Goal: Information Seeking & Learning: Learn about a topic

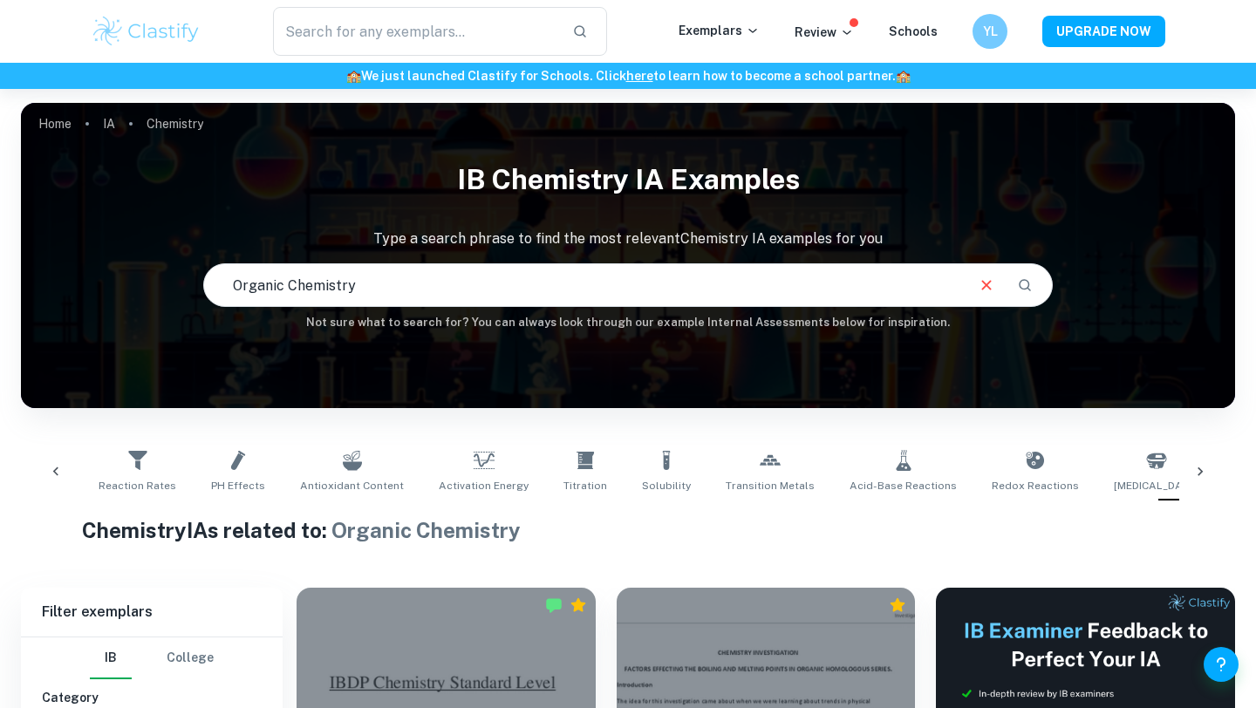
click at [314, 270] on input "Organic Chemistry" at bounding box center [583, 285] width 759 height 49
type input "[PERSON_NAME]"
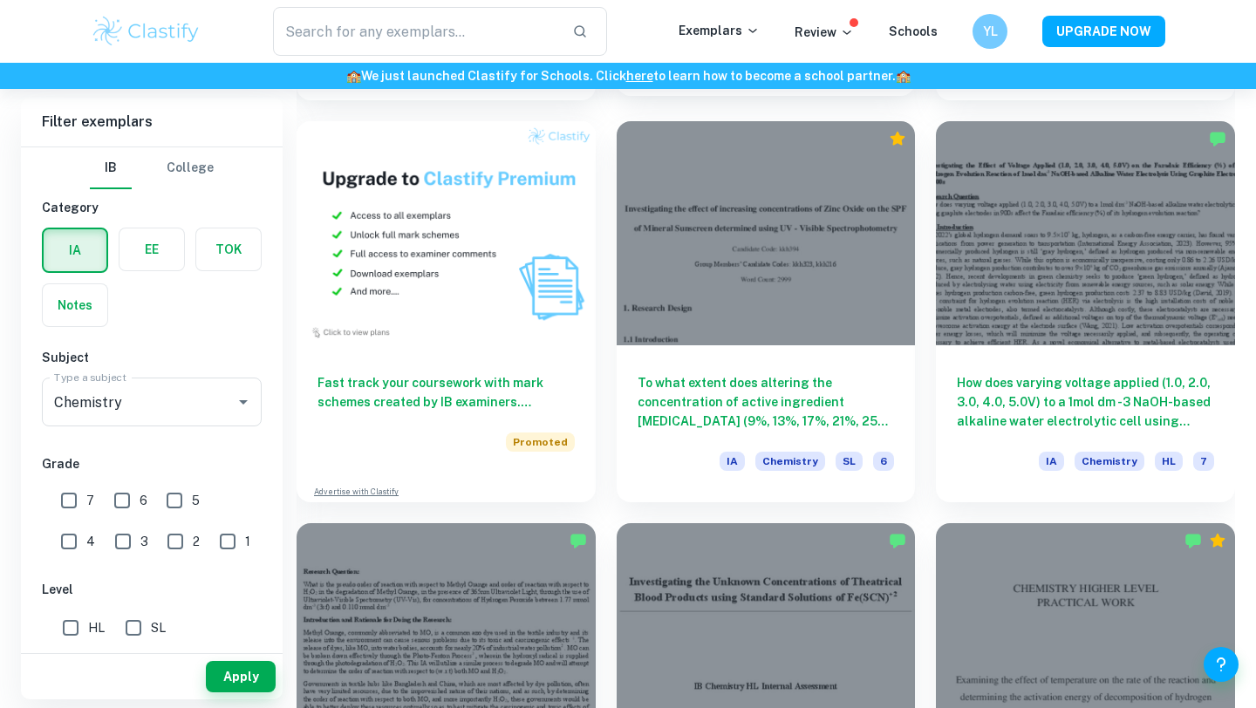
scroll to position [1249, 0]
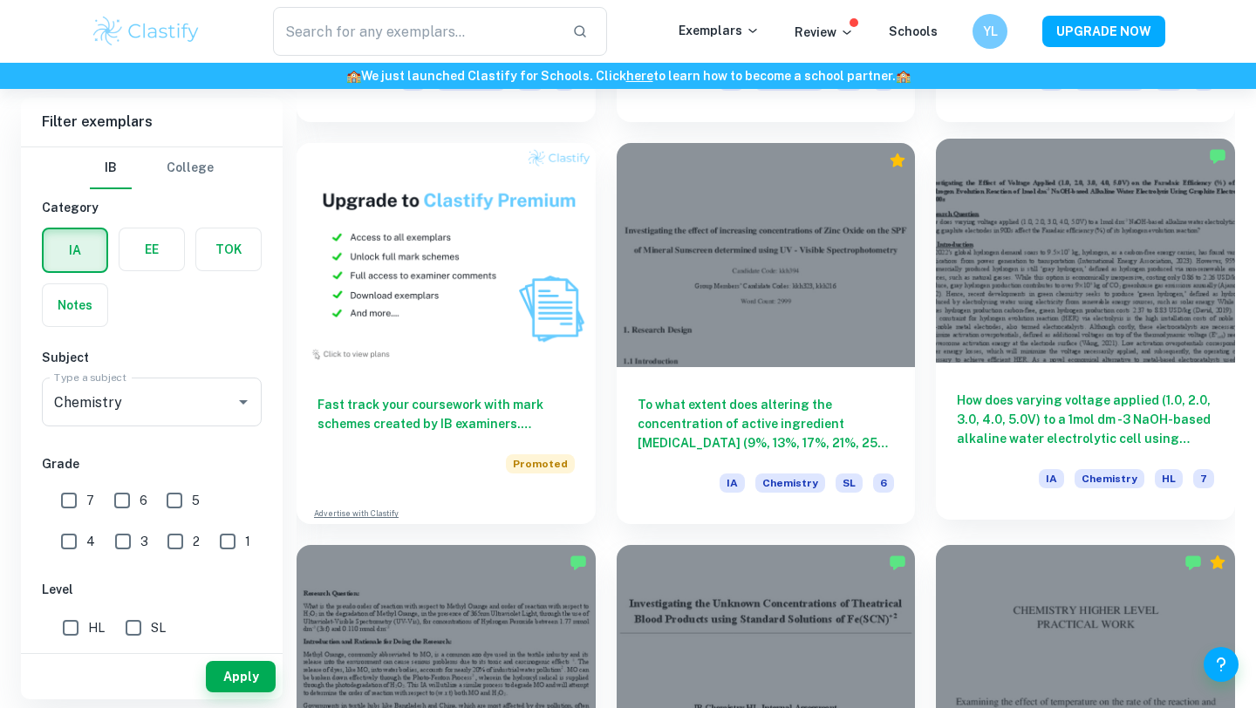
click at [1217, 263] on div at bounding box center [1085, 251] width 299 height 224
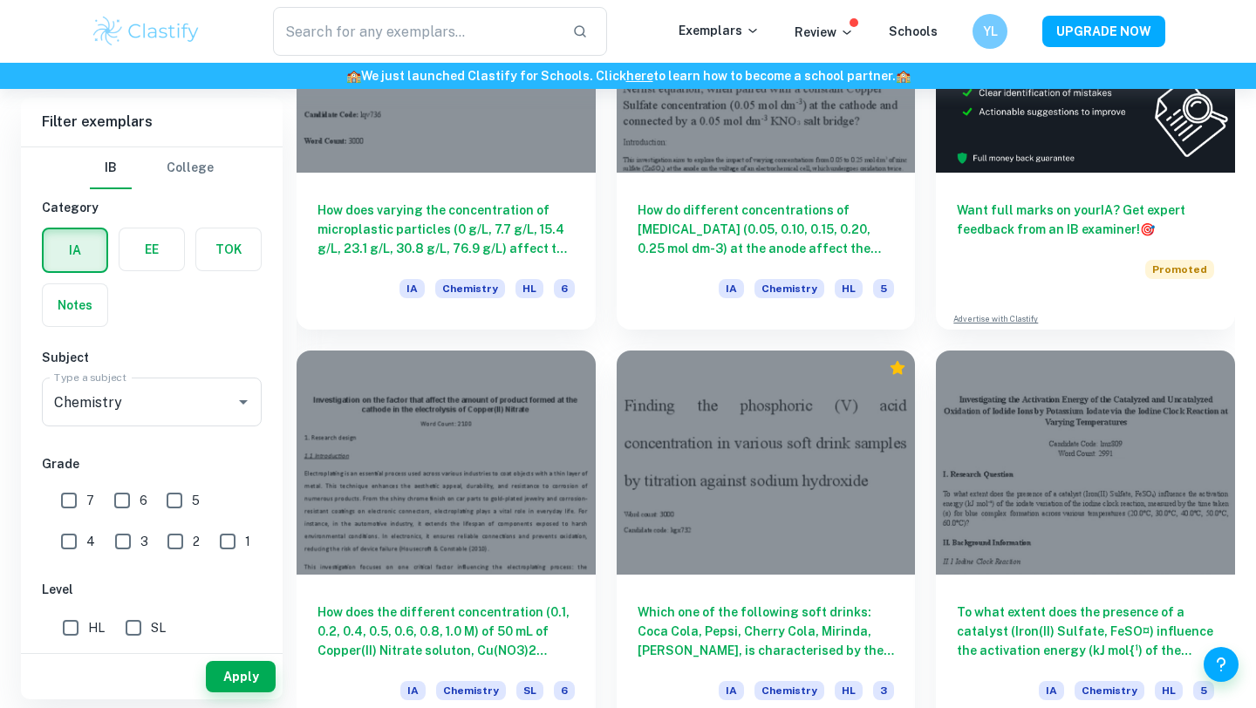
scroll to position [641, 0]
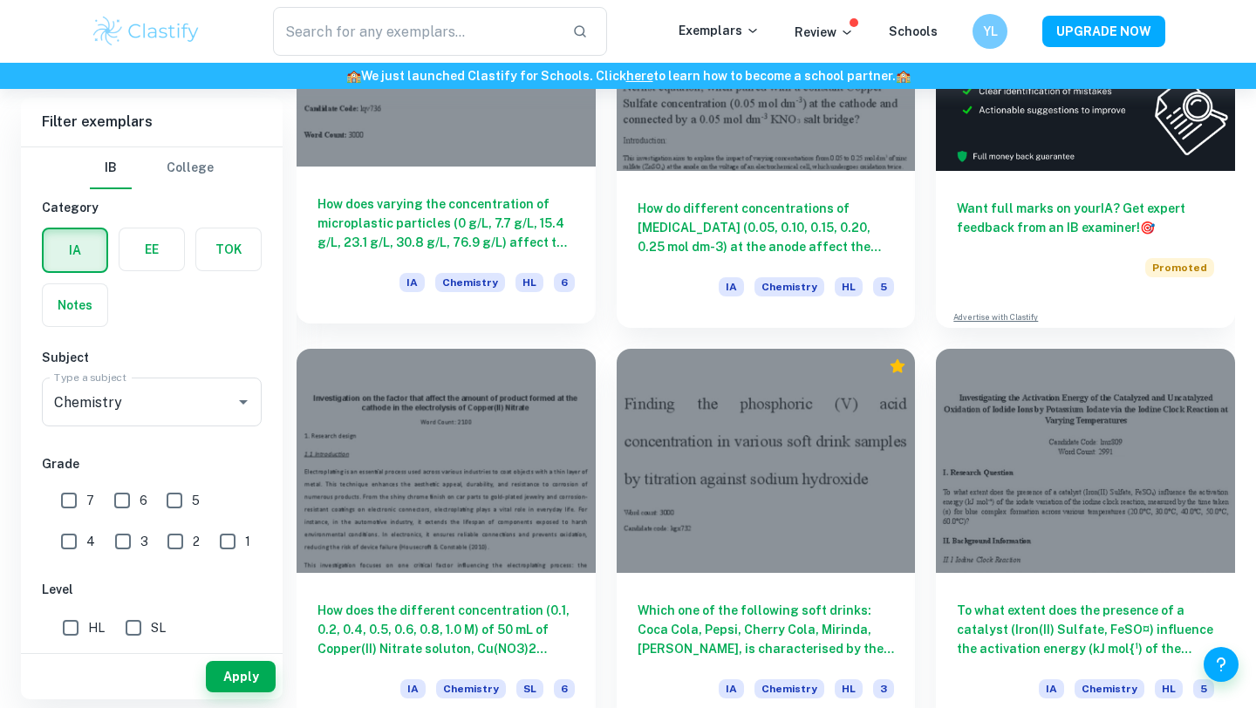
click at [419, 227] on h6 "How does varying the concentration of microplastic particles (0 g/L, 7.7 g/L, 1…" at bounding box center [446, 224] width 257 height 58
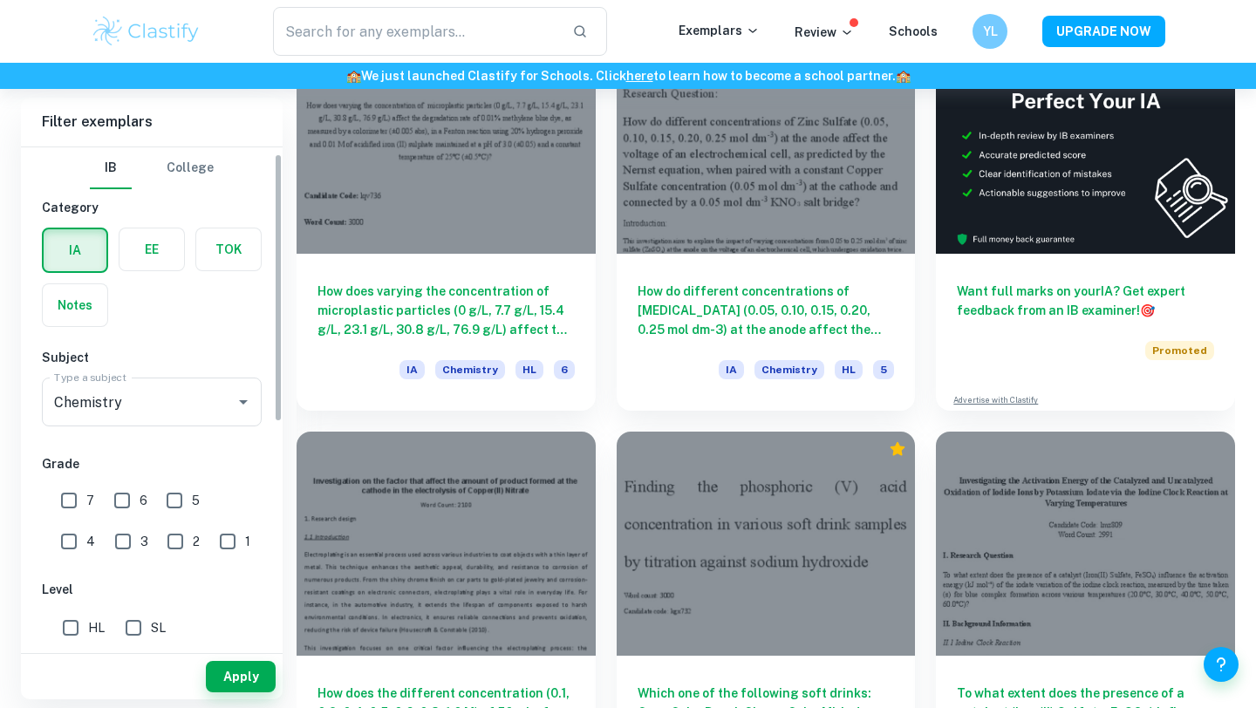
scroll to position [38, 0]
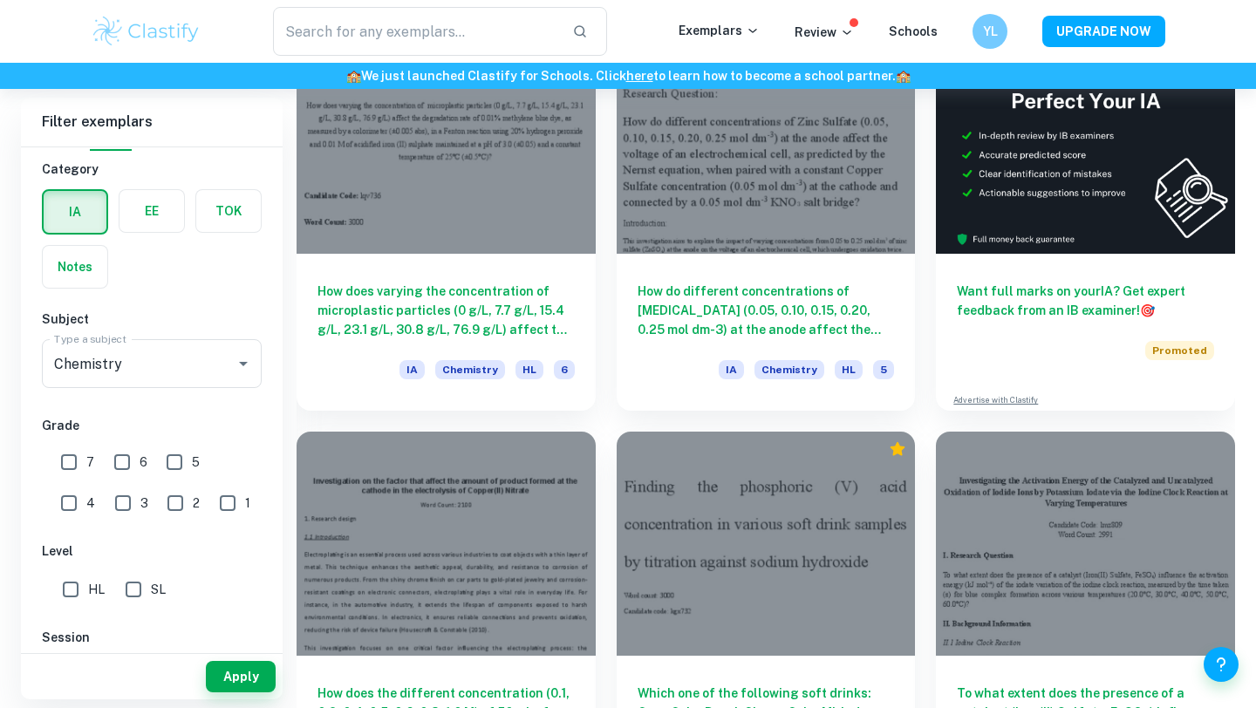
click at [74, 465] on input "7" at bounding box center [68, 462] width 35 height 35
checkbox input "true"
click at [245, 668] on button "Apply" at bounding box center [241, 676] width 70 height 31
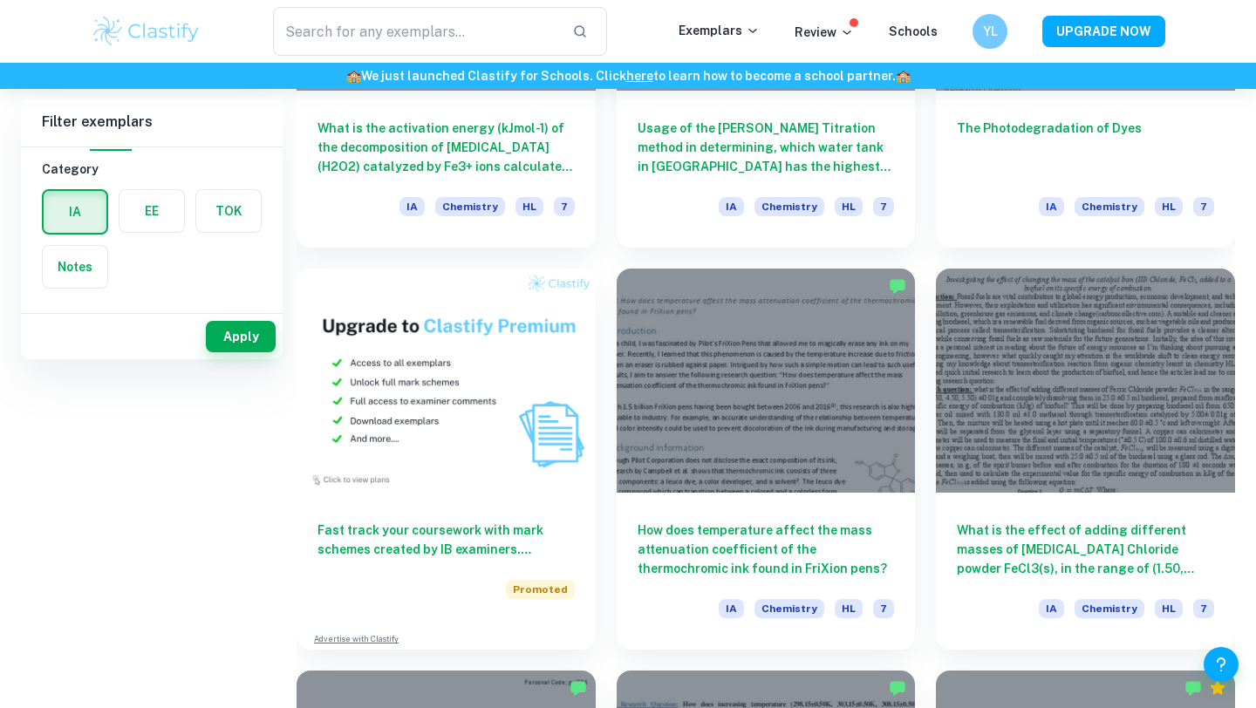
scroll to position [0, 0]
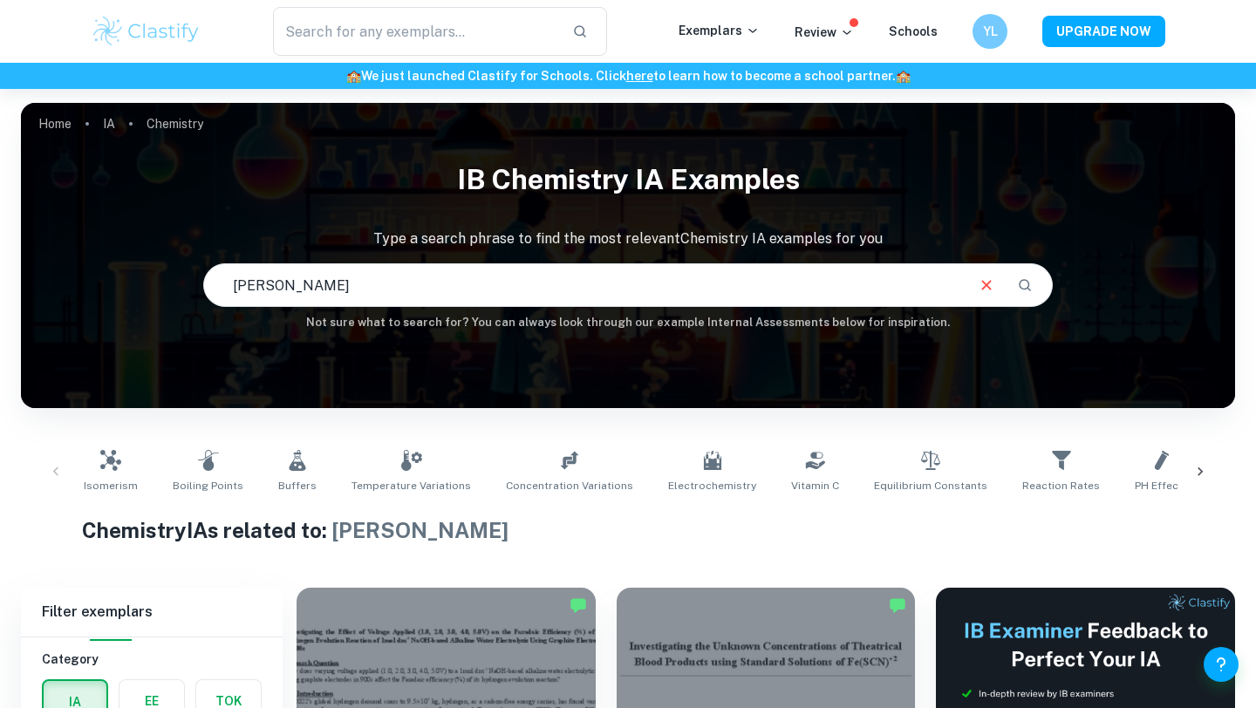
click at [980, 291] on icon "Clear" at bounding box center [986, 285] width 19 height 19
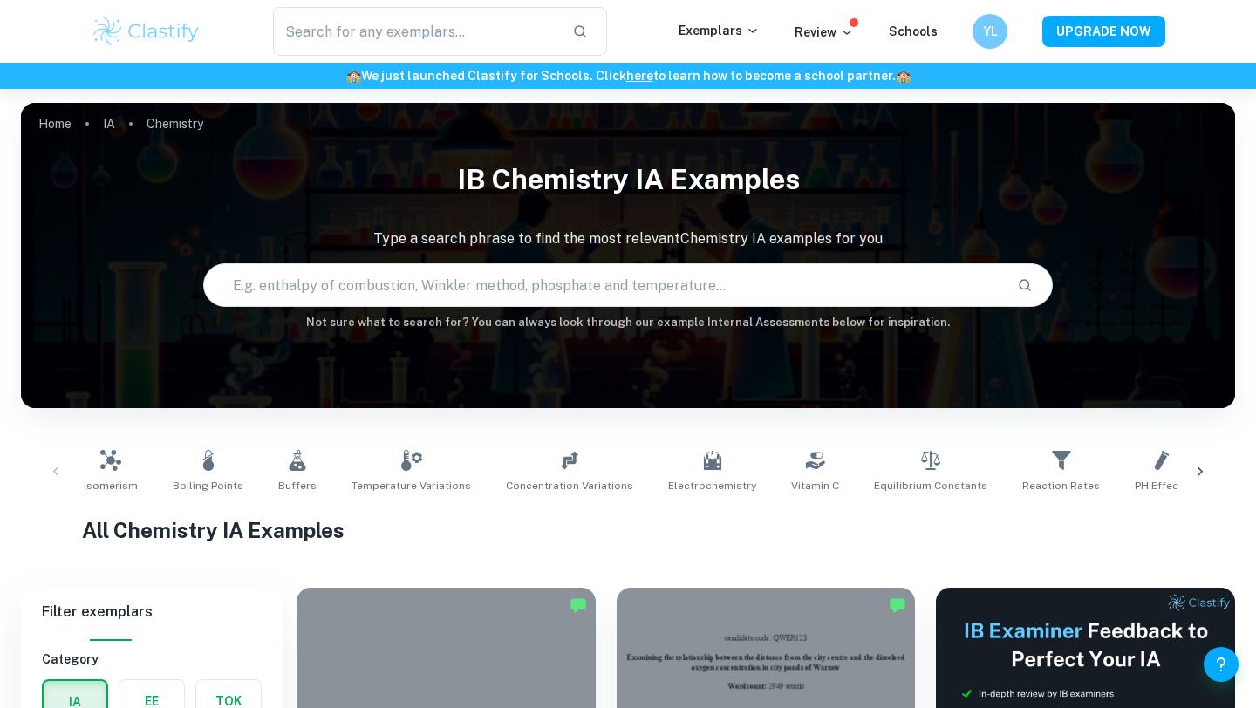
click at [911, 287] on input "text" at bounding box center [603, 285] width 799 height 49
click at [1213, 461] on div at bounding box center [1201, 472] width 42 height 58
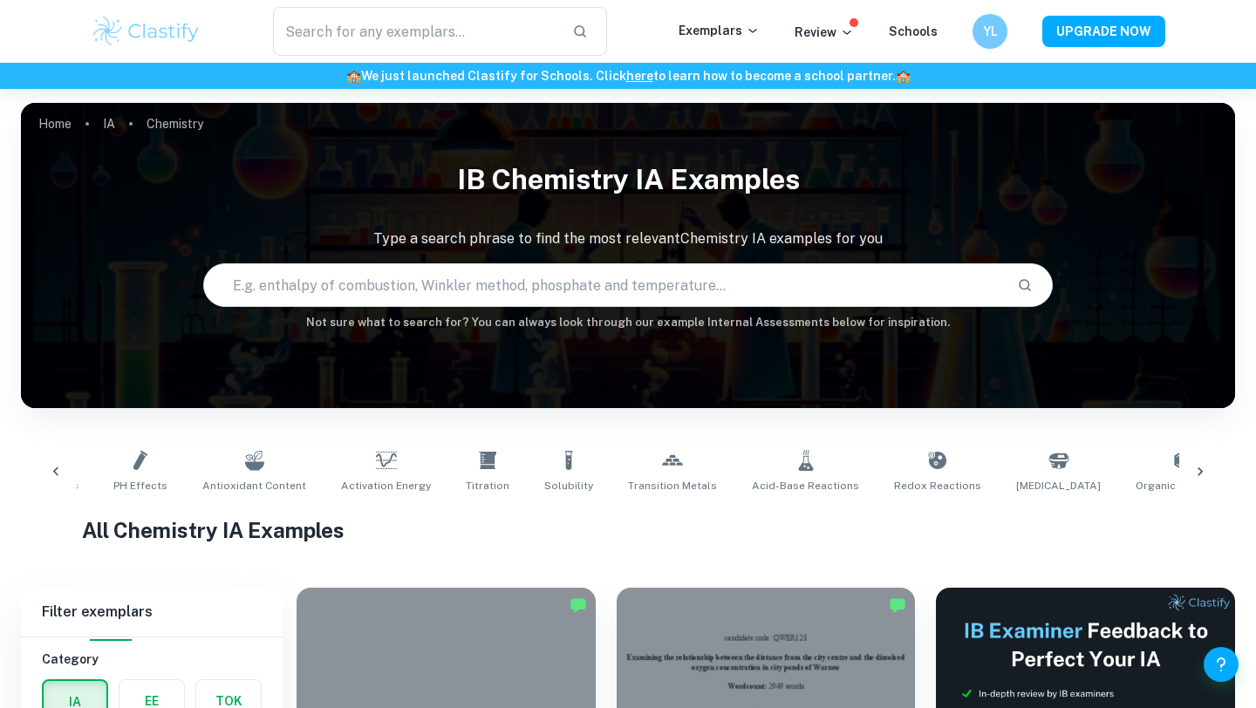
scroll to position [0, 1098]
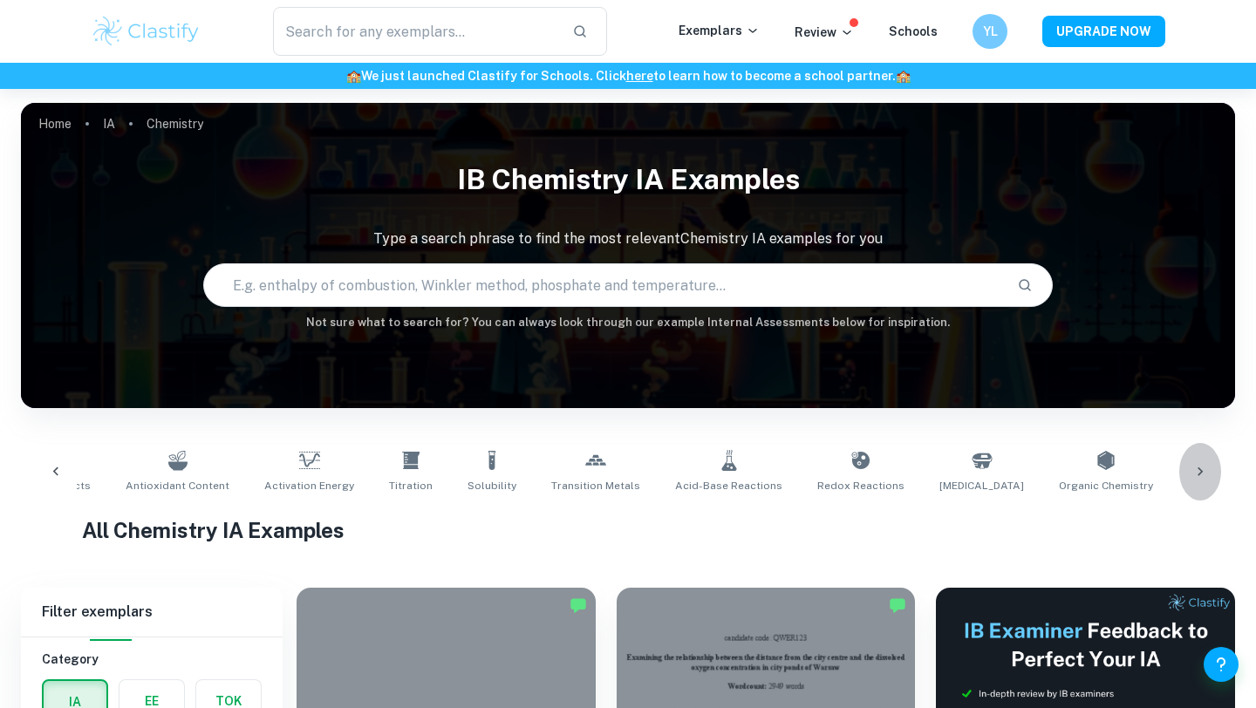
click at [1212, 462] on div at bounding box center [1201, 472] width 42 height 58
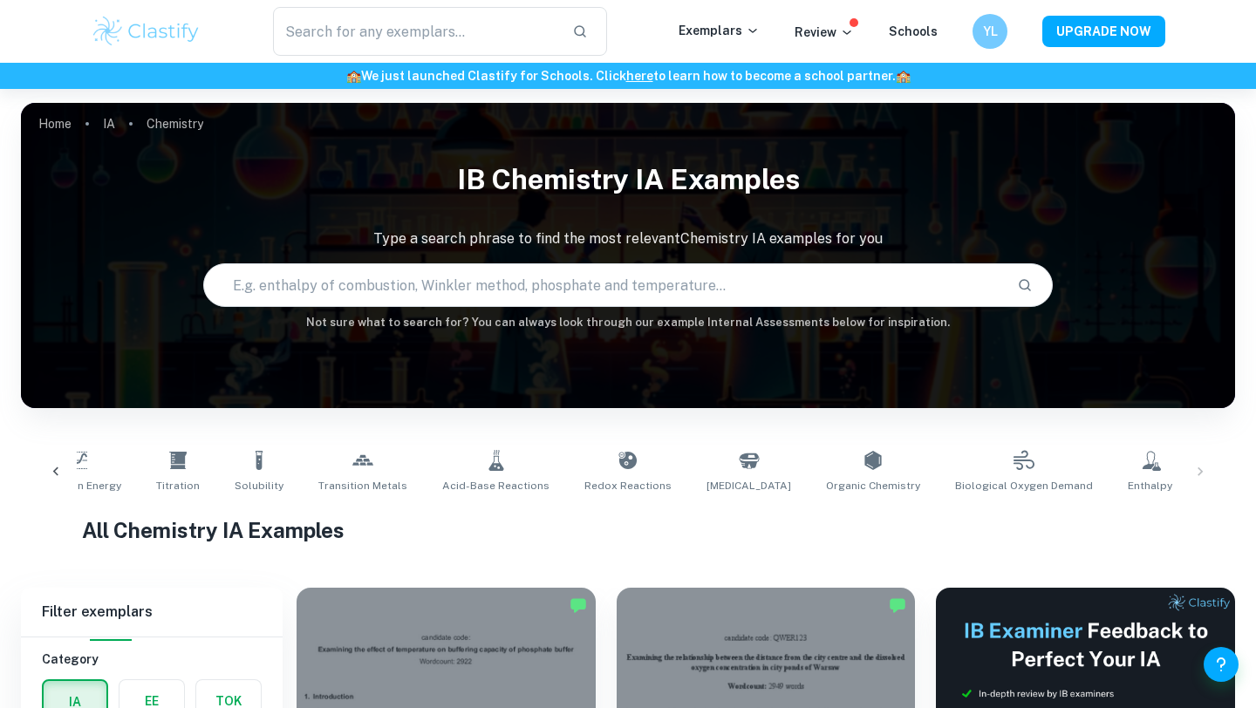
scroll to position [23, 0]
